Goal: Find contact information

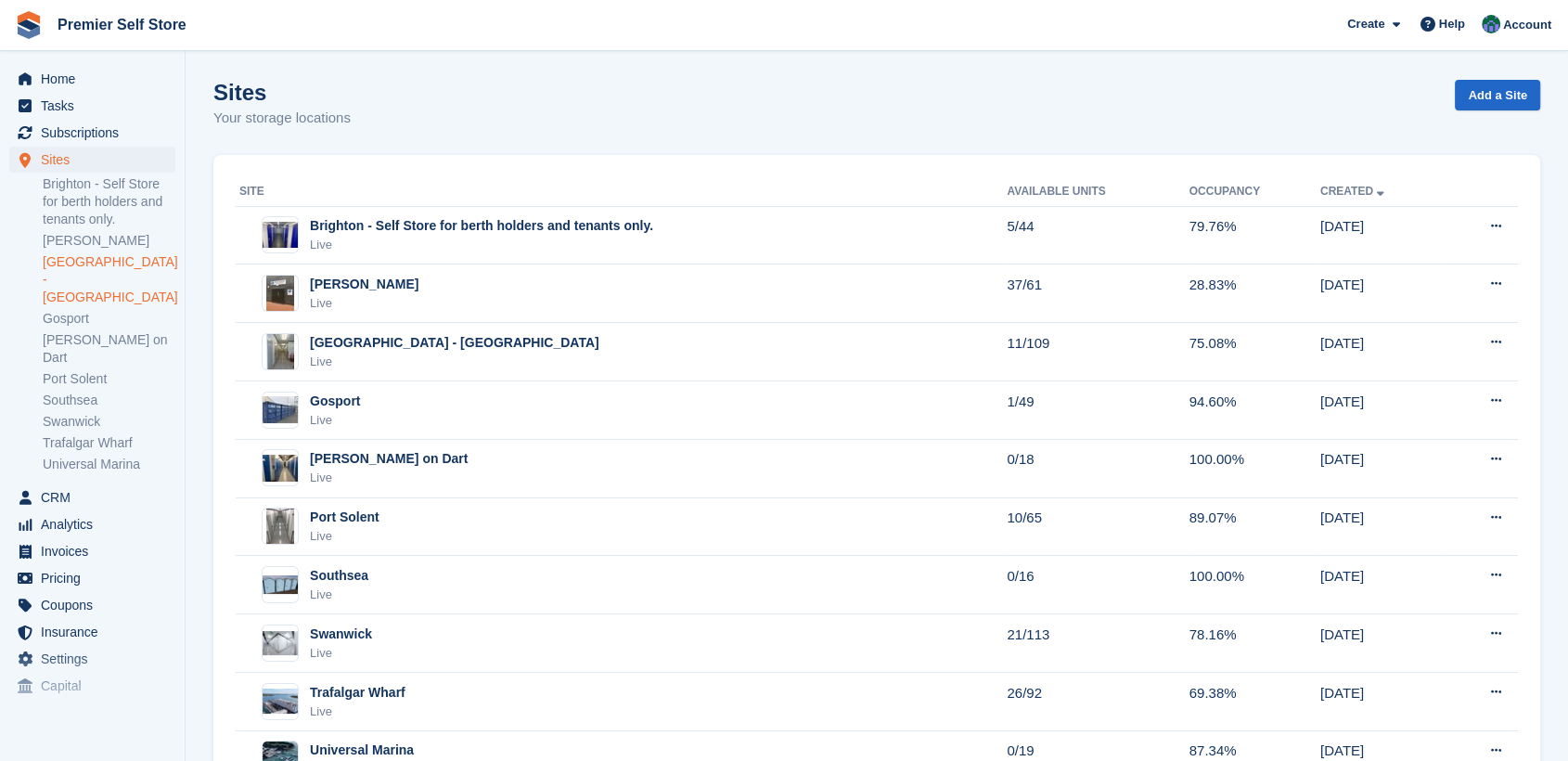
click at [64, 266] on link "[GEOGRAPHIC_DATA] - [GEOGRAPHIC_DATA]" at bounding box center [108, 280] width 132 height 53
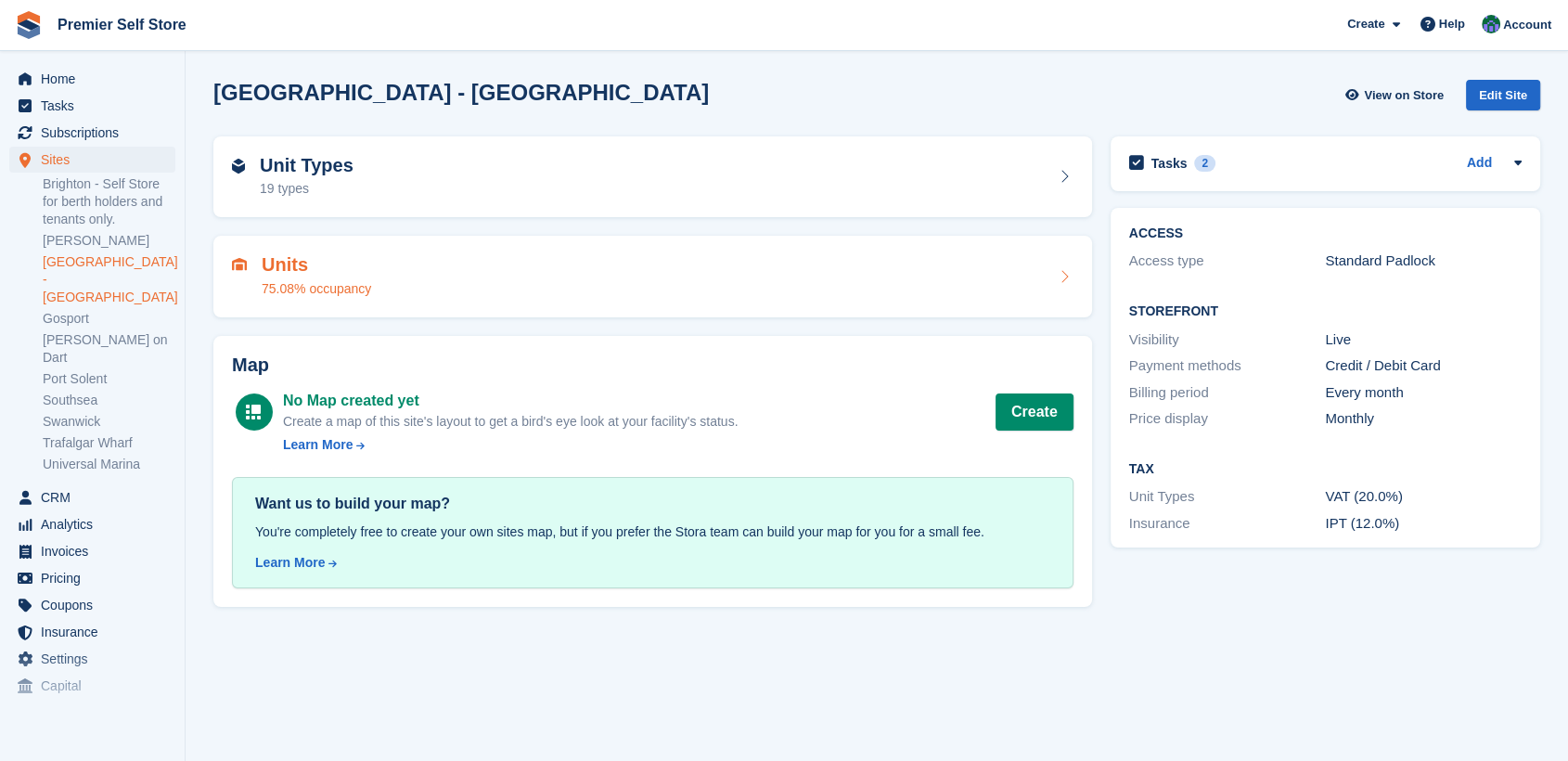
click at [452, 259] on div "Units 75.08% occupancy" at bounding box center [653, 276] width 841 height 44
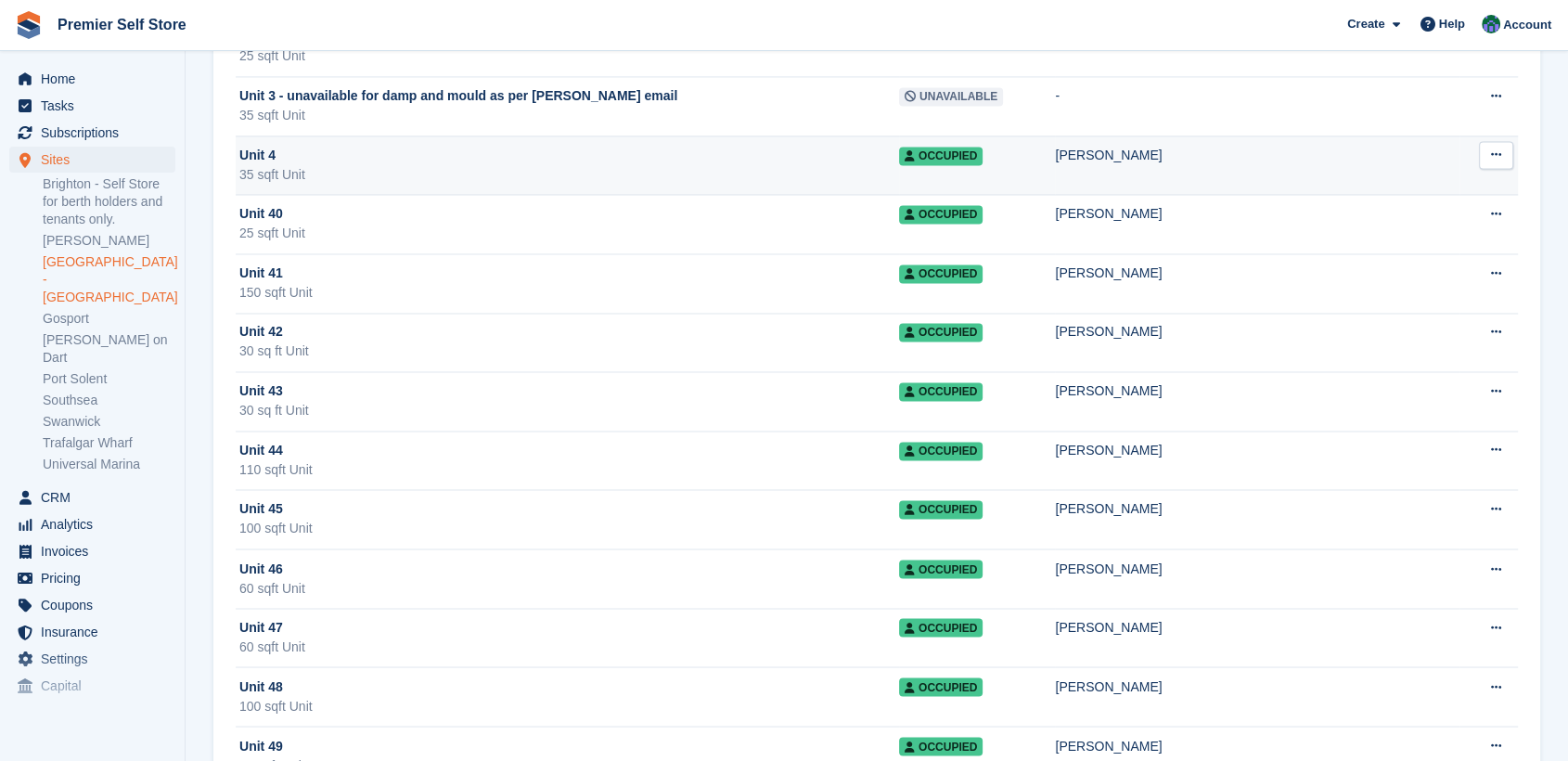
scroll to position [2166, 0]
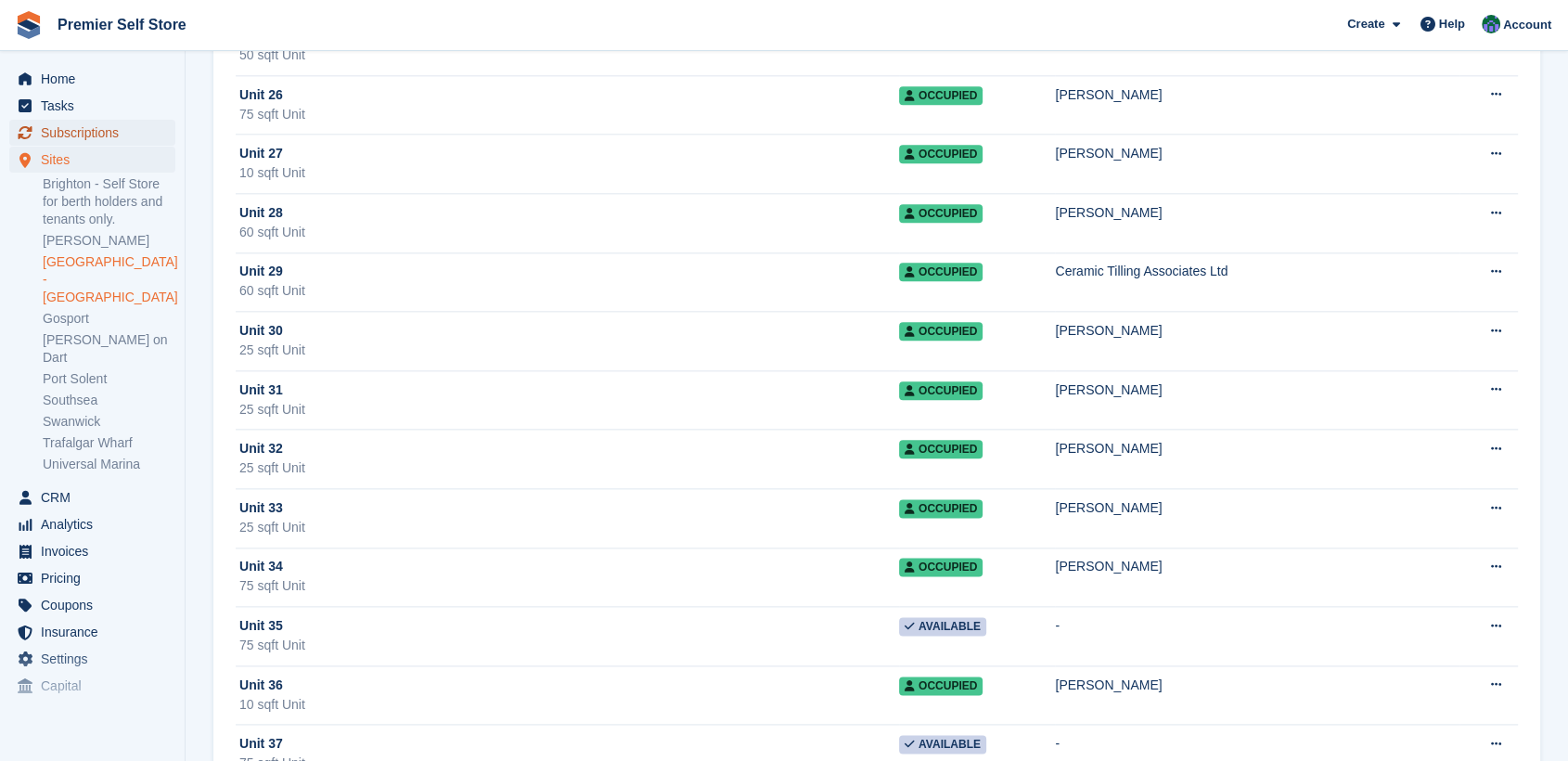
click at [74, 128] on span "Subscriptions" at bounding box center [96, 132] width 112 height 26
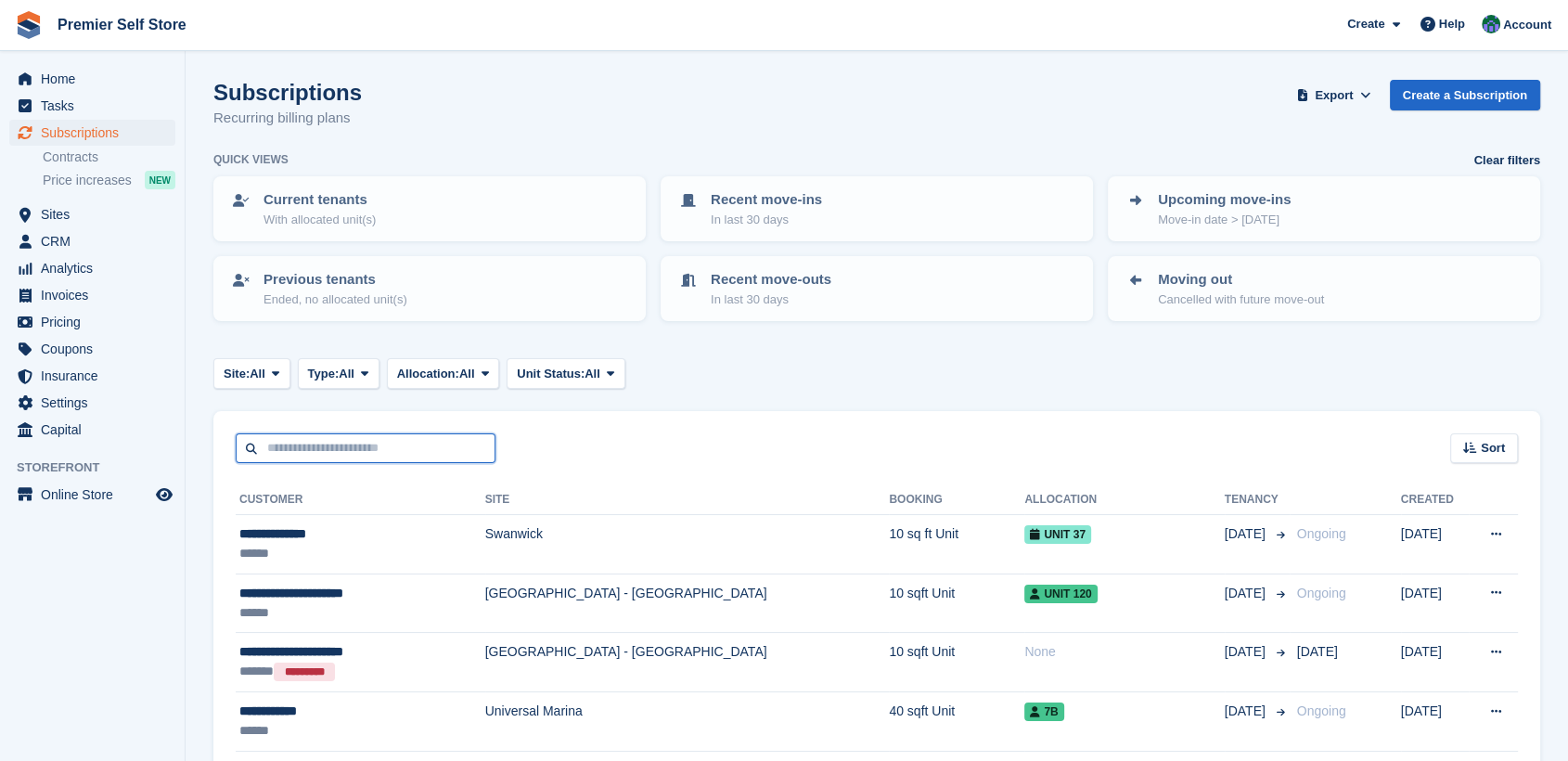
click at [319, 447] on input "text" at bounding box center [365, 448] width 260 height 31
type input "****"
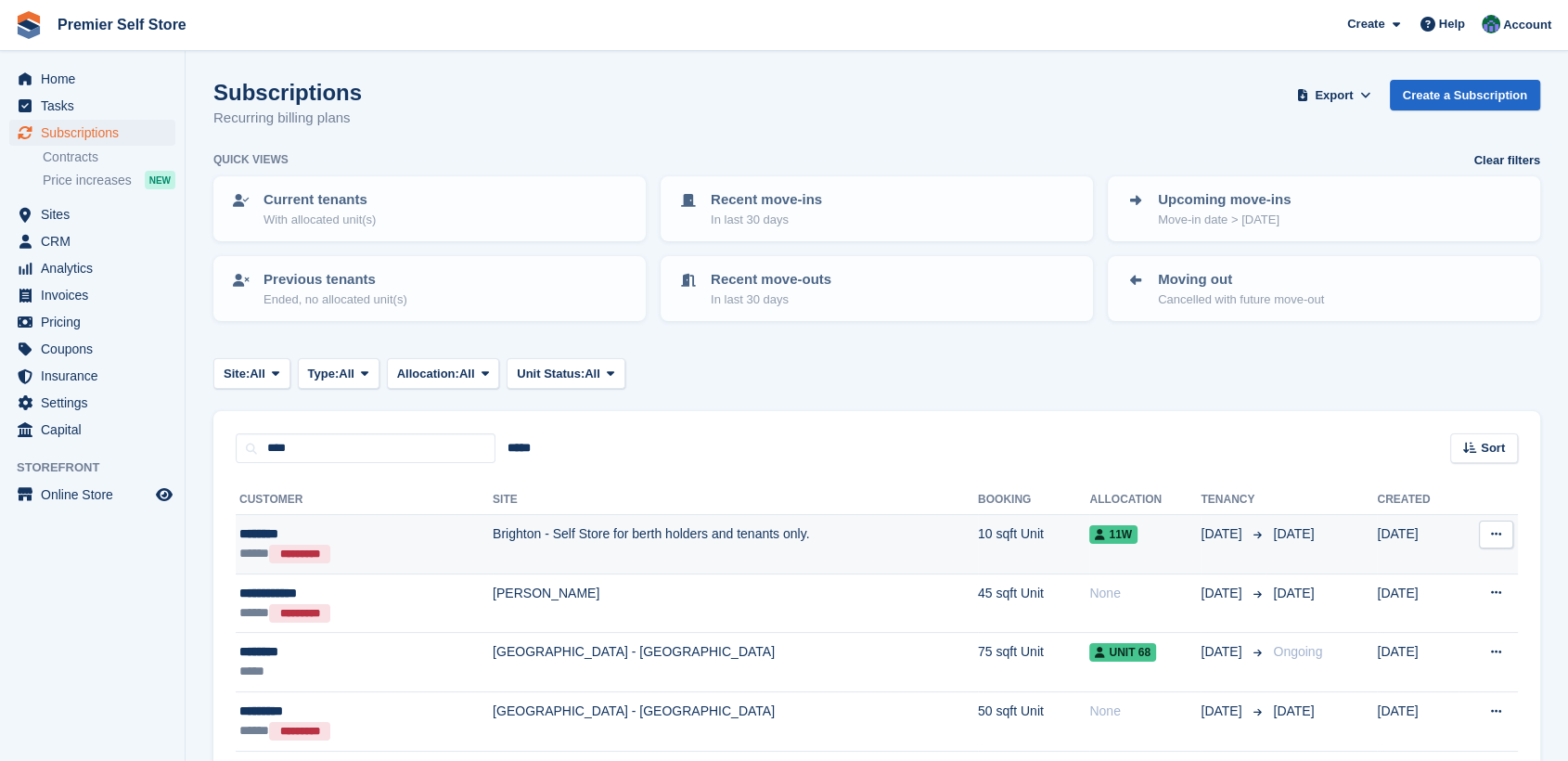
click at [269, 525] on div "********" at bounding box center [321, 534] width 164 height 20
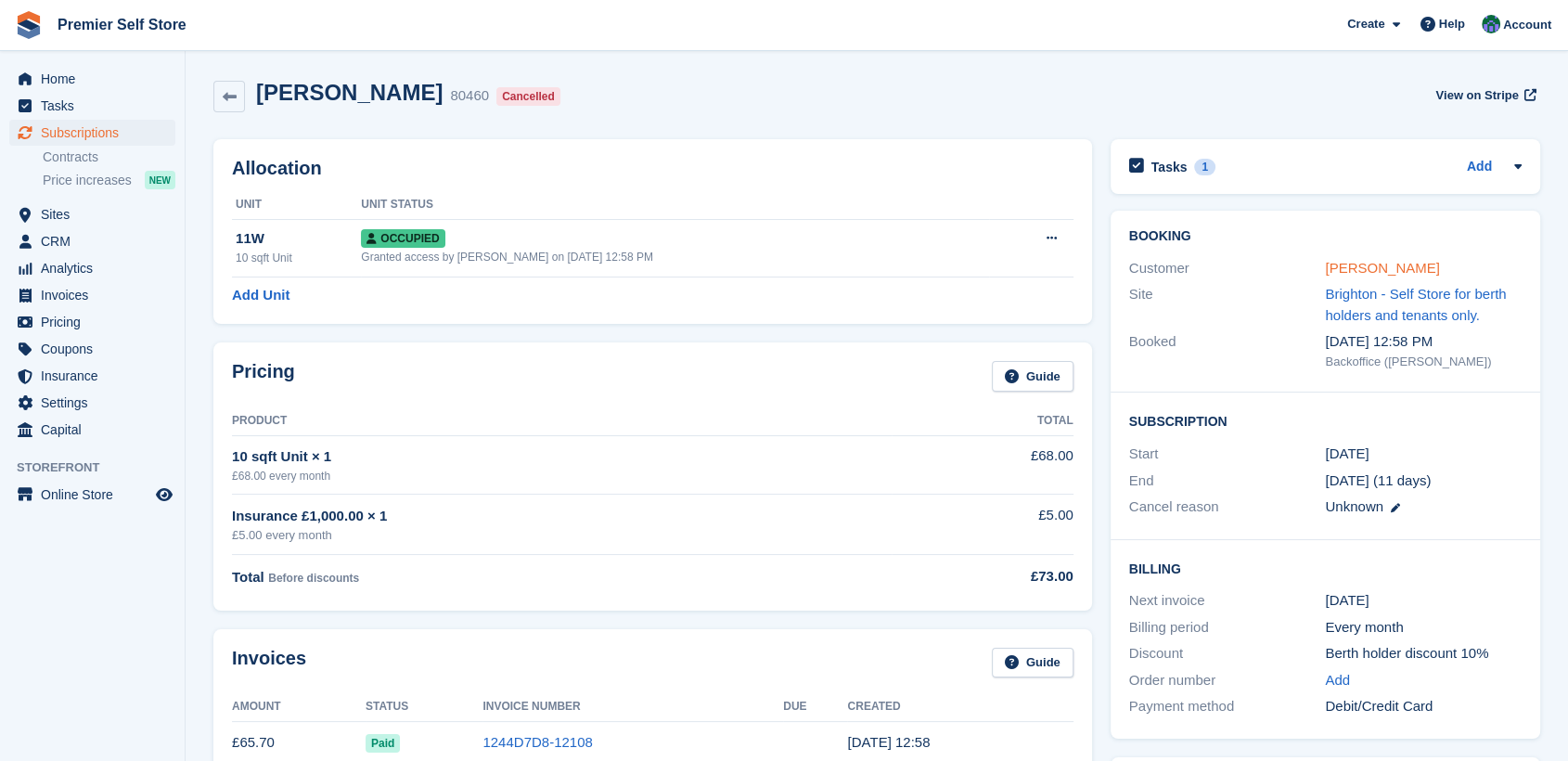
click at [1350, 263] on link "[PERSON_NAME]" at bounding box center [1382, 268] width 115 height 16
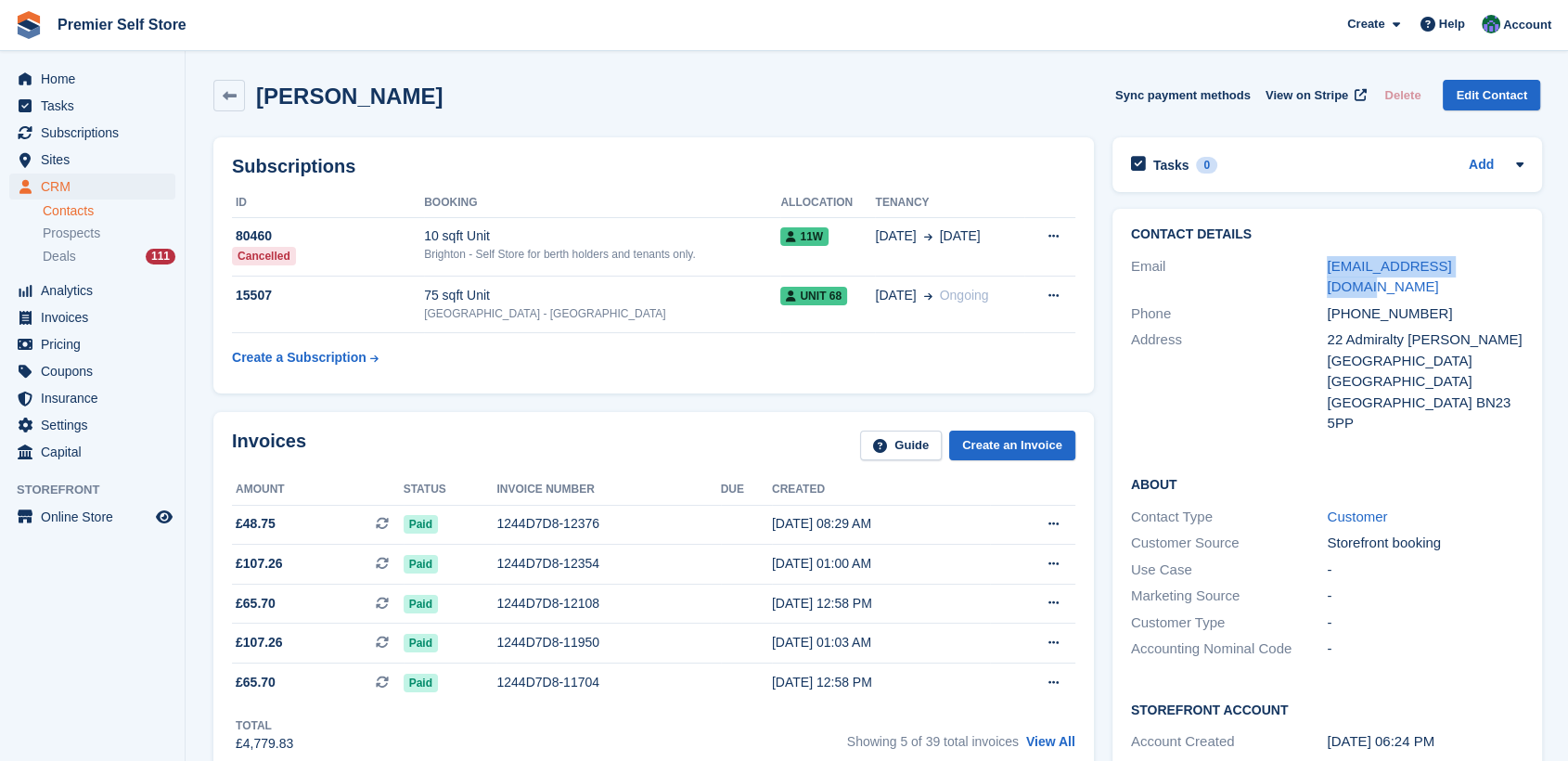
drag, startPoint x: 1481, startPoint y: 260, endPoint x: 1321, endPoint y: 273, distance: 160.5
click at [1299, 275] on div "Email zoehendrika@gmail.com" at bounding box center [1327, 277] width 392 height 47
copy div "zoehendrika@gmail.com"
